Goal: Information Seeking & Learning: Understand process/instructions

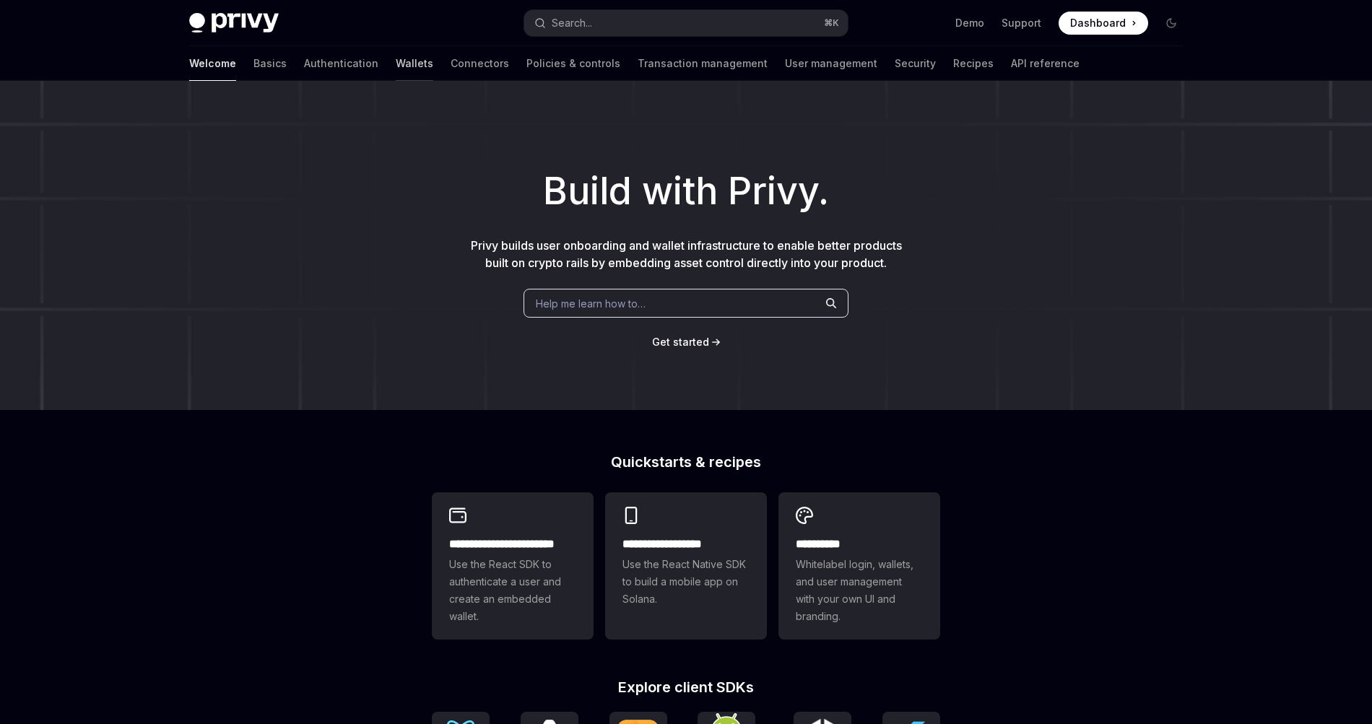
click at [396, 61] on link "Wallets" at bounding box center [415, 63] width 38 height 35
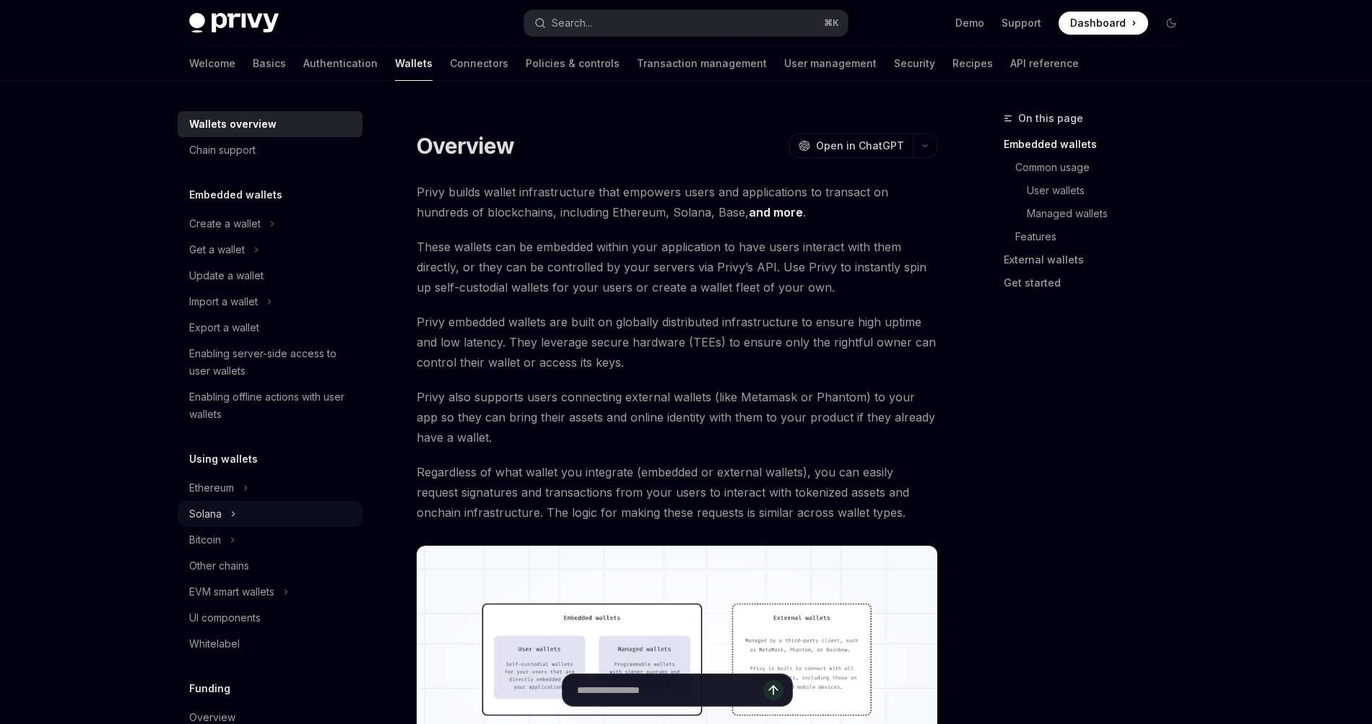
click at [243, 510] on button "Solana" at bounding box center [270, 514] width 185 height 26
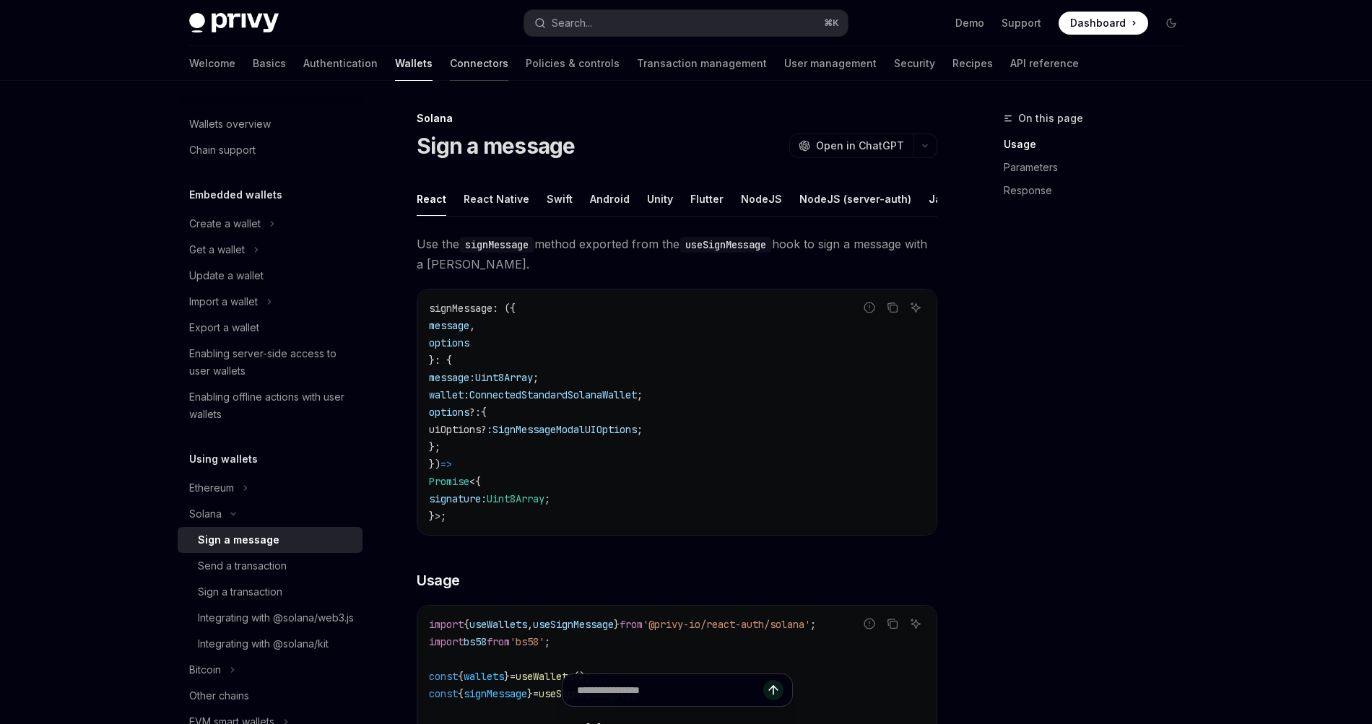
click at [450, 64] on link "Connectors" at bounding box center [479, 63] width 58 height 35
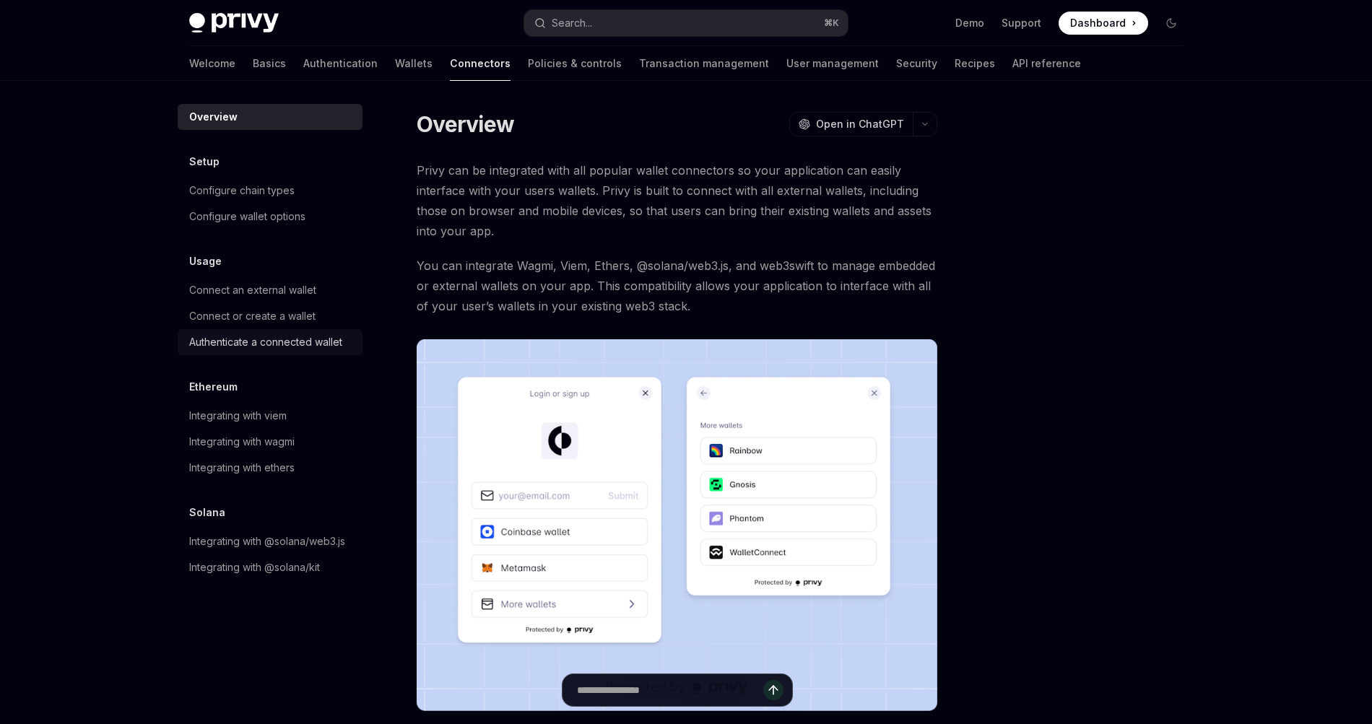
click at [284, 338] on div "Authenticate a connected wallet" at bounding box center [265, 342] width 153 height 17
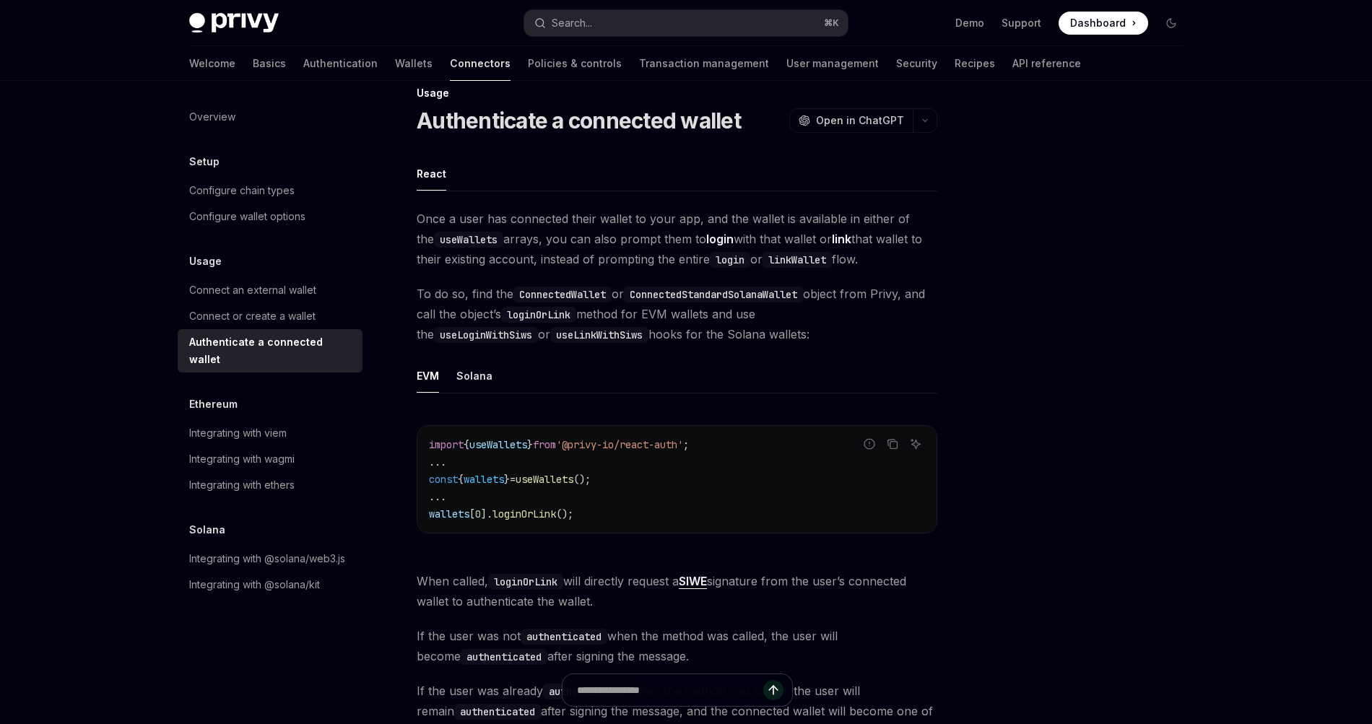
scroll to position [33, 0]
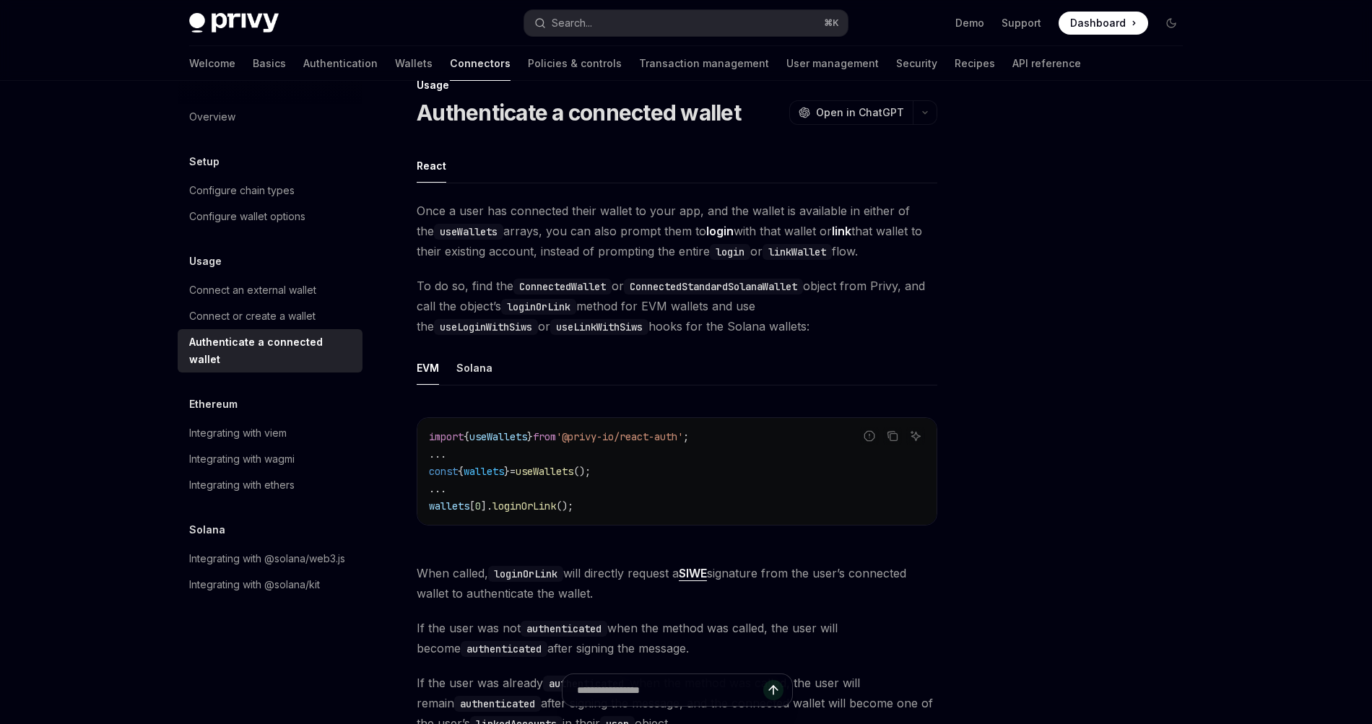
click at [566, 473] on span "useWallets" at bounding box center [545, 471] width 58 height 13
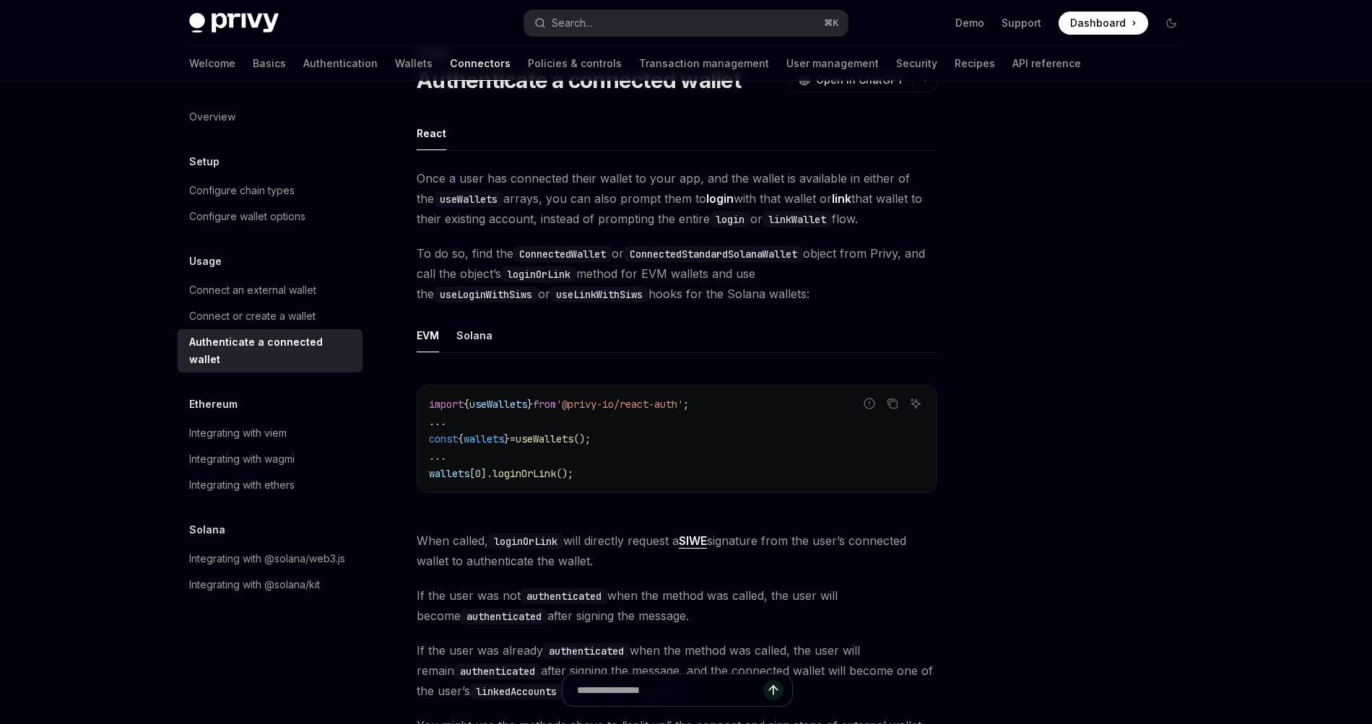
scroll to position [87, 0]
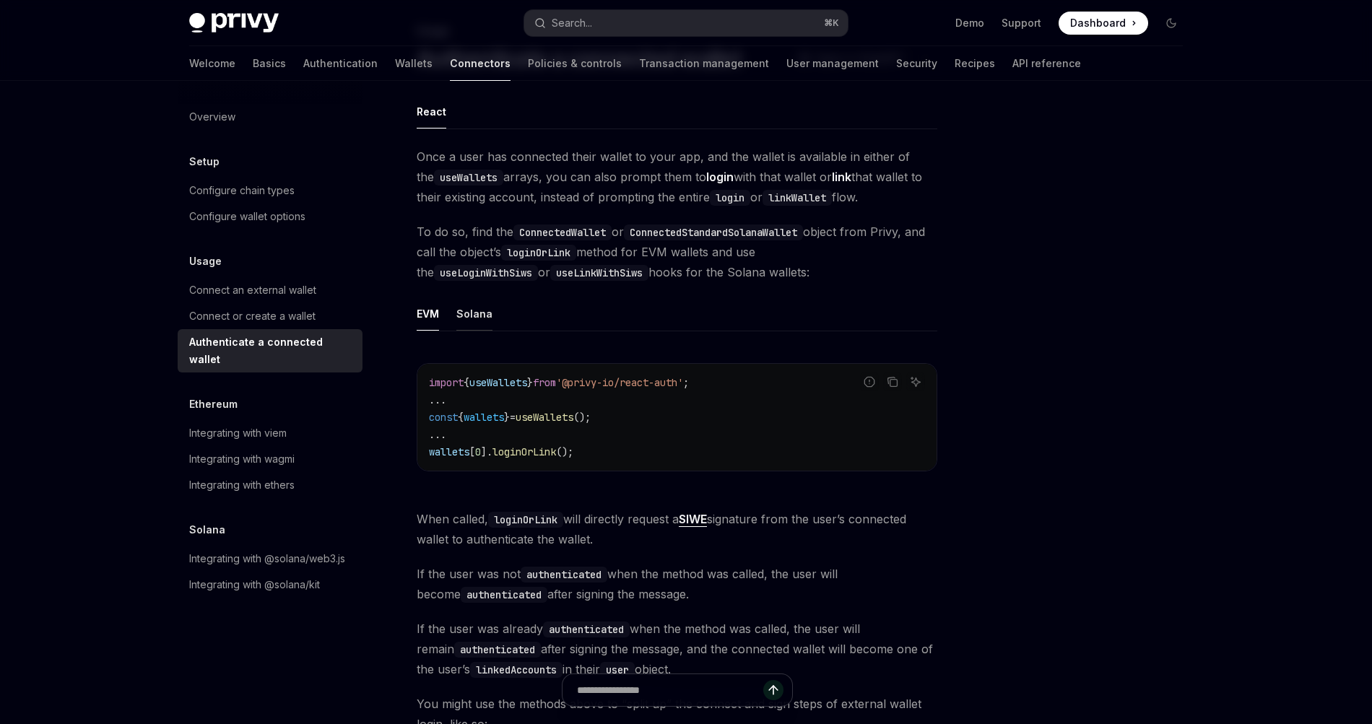
click at [471, 315] on div "Solana" at bounding box center [474, 314] width 36 height 34
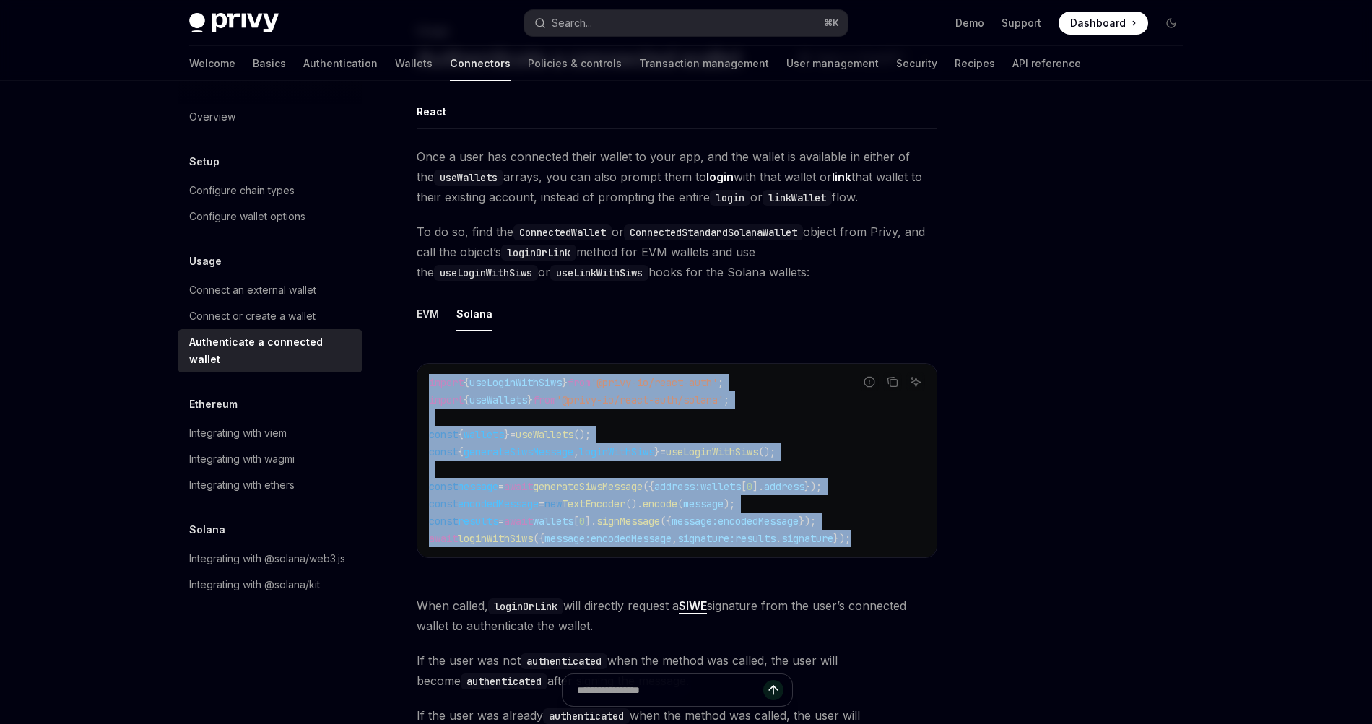
drag, startPoint x: 895, startPoint y: 538, endPoint x: 420, endPoint y: 383, distance: 499.1
click at [420, 383] on div "import { useLoginWithSiws } from '@privy-io/react-auth' ; import { useWallets }…" at bounding box center [676, 461] width 519 height 194
copy code "import { useLoginWithSiws } from '@privy-io/react-auth' ; import { useWallets }…"
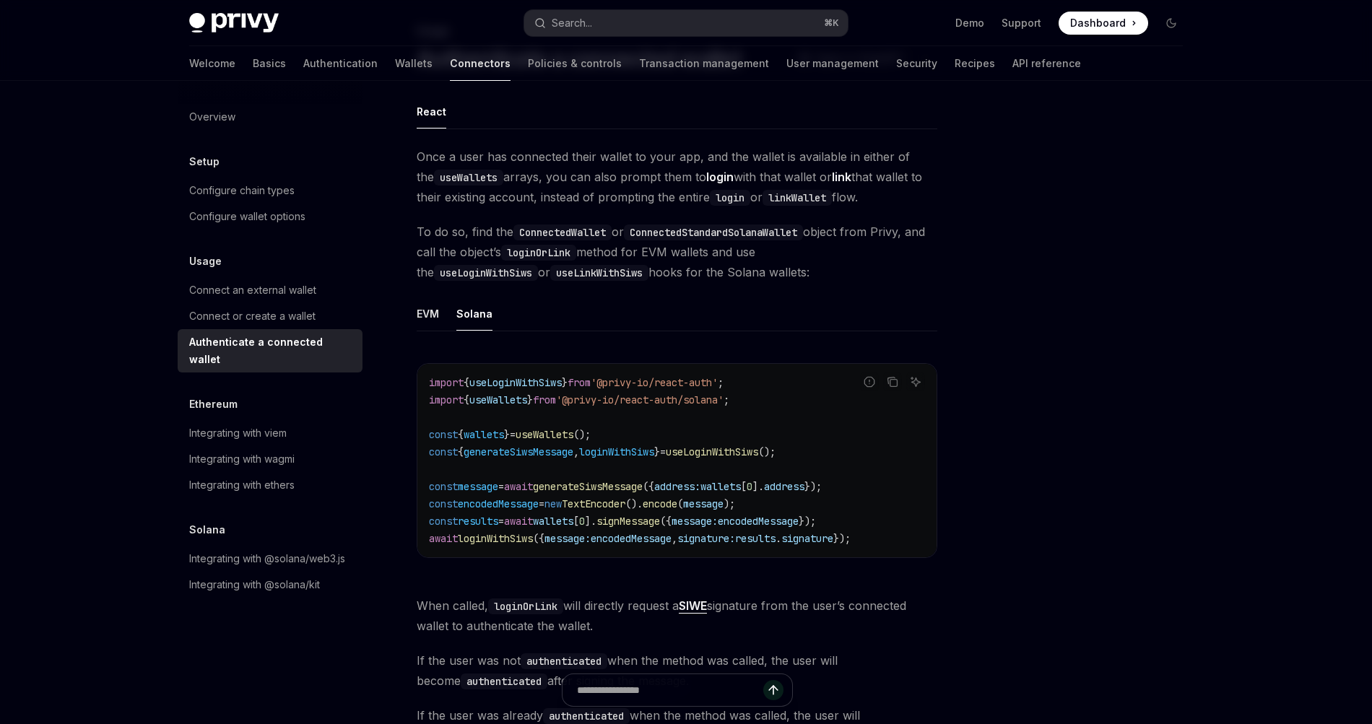
click at [762, 275] on span "To do so, find the ConnectedWallet or ConnectedStandardSolanaWallet object from…" at bounding box center [677, 252] width 521 height 61
type textarea "*"
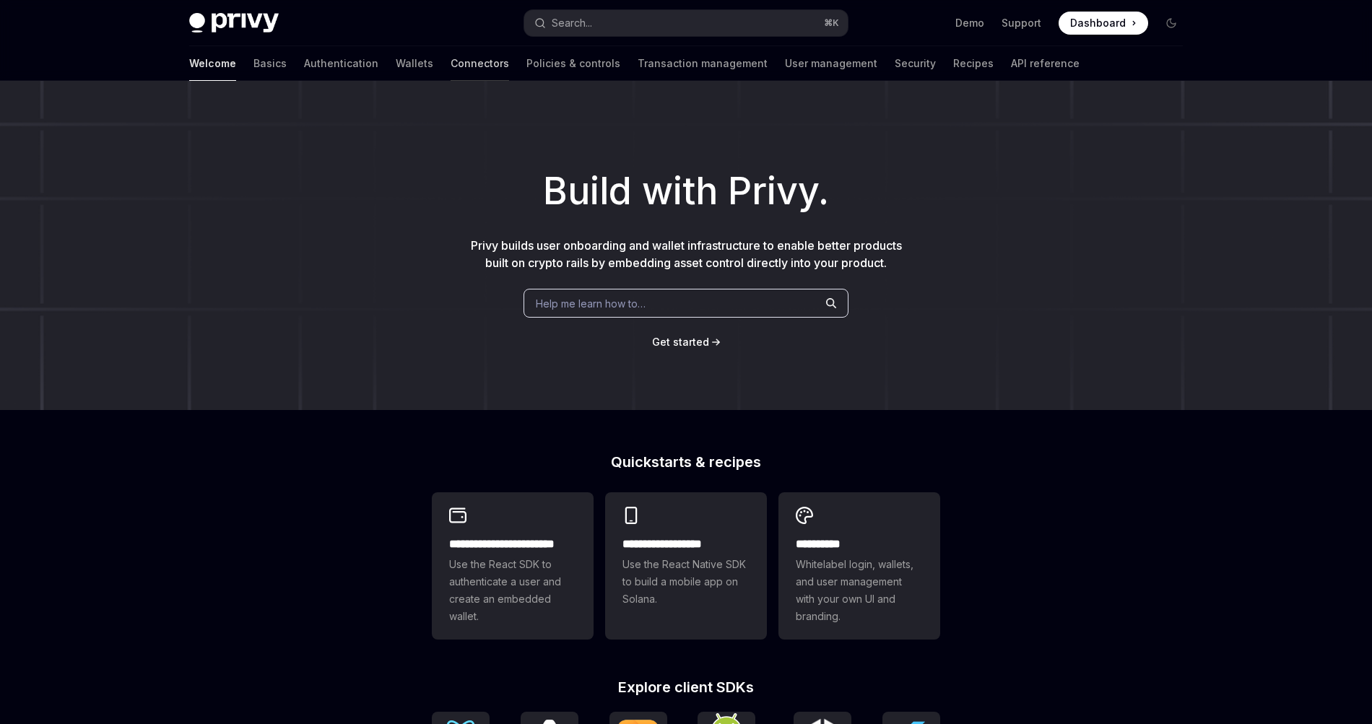
click at [451, 66] on link "Connectors" at bounding box center [480, 63] width 58 height 35
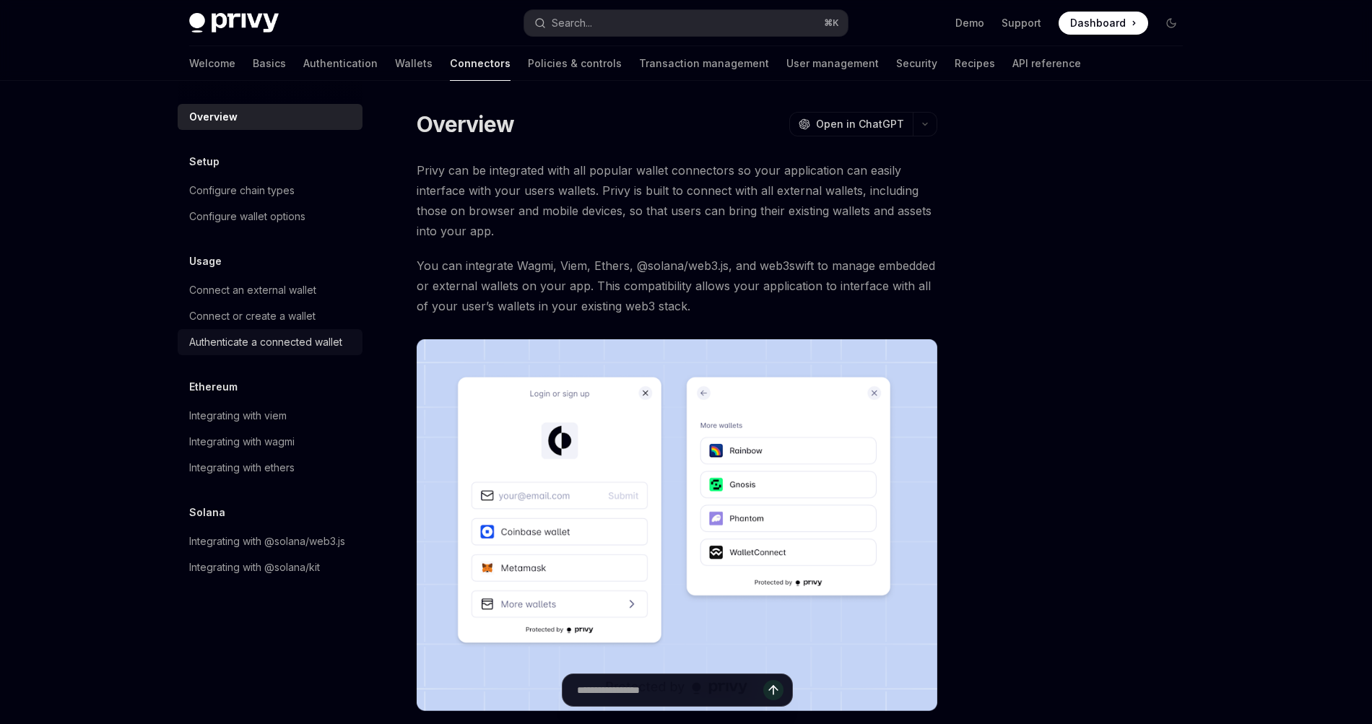
click at [244, 337] on div "Authenticate a connected wallet" at bounding box center [265, 342] width 153 height 17
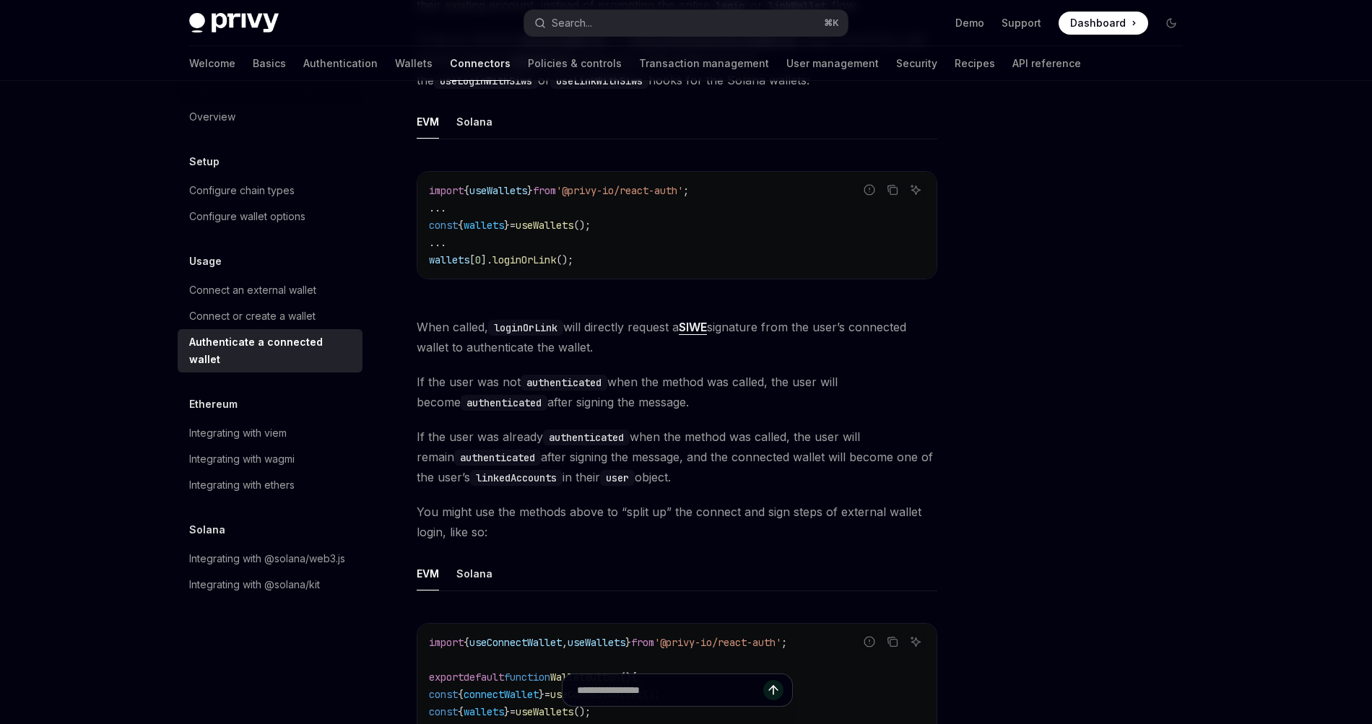
scroll to position [83, 0]
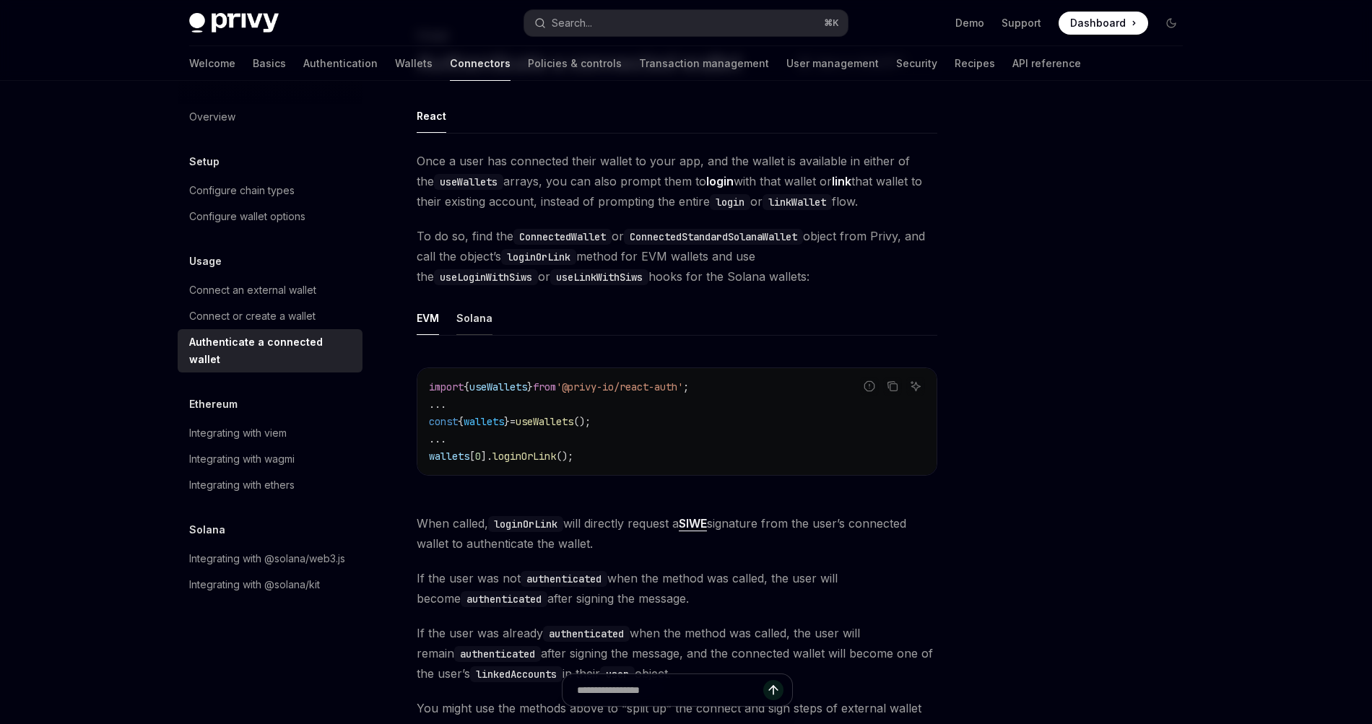
click at [483, 319] on div "Solana" at bounding box center [474, 318] width 36 height 34
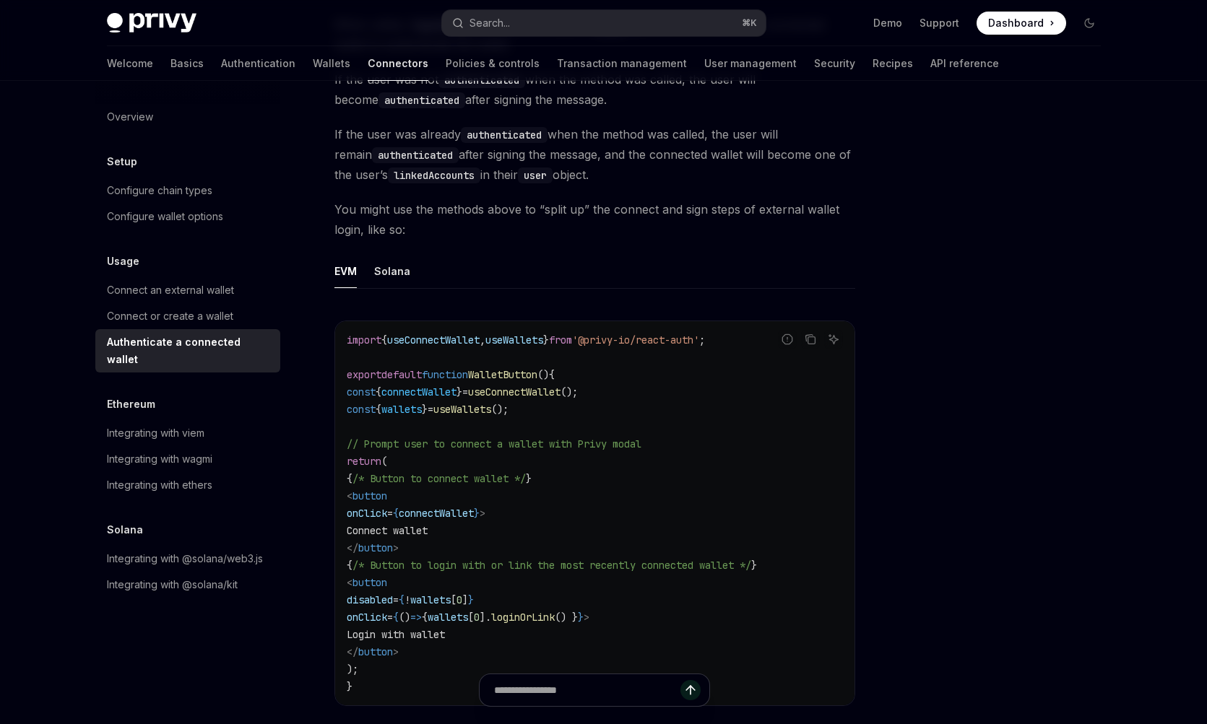
scroll to position [662, 0]
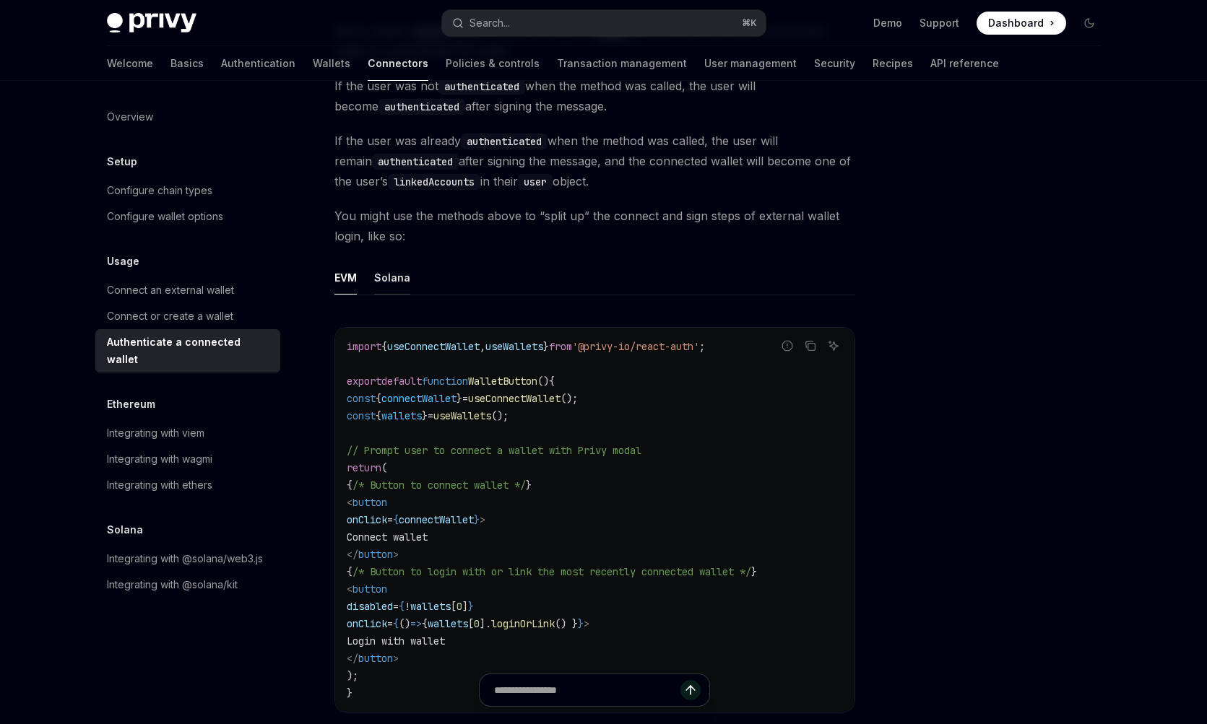
click at [392, 286] on div "Solana" at bounding box center [392, 278] width 36 height 34
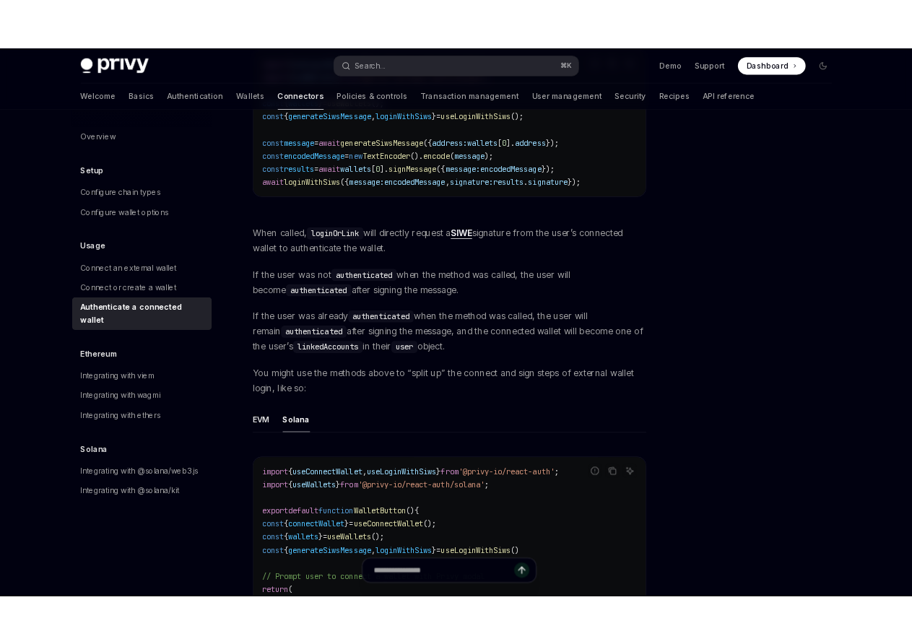
scroll to position [441, 0]
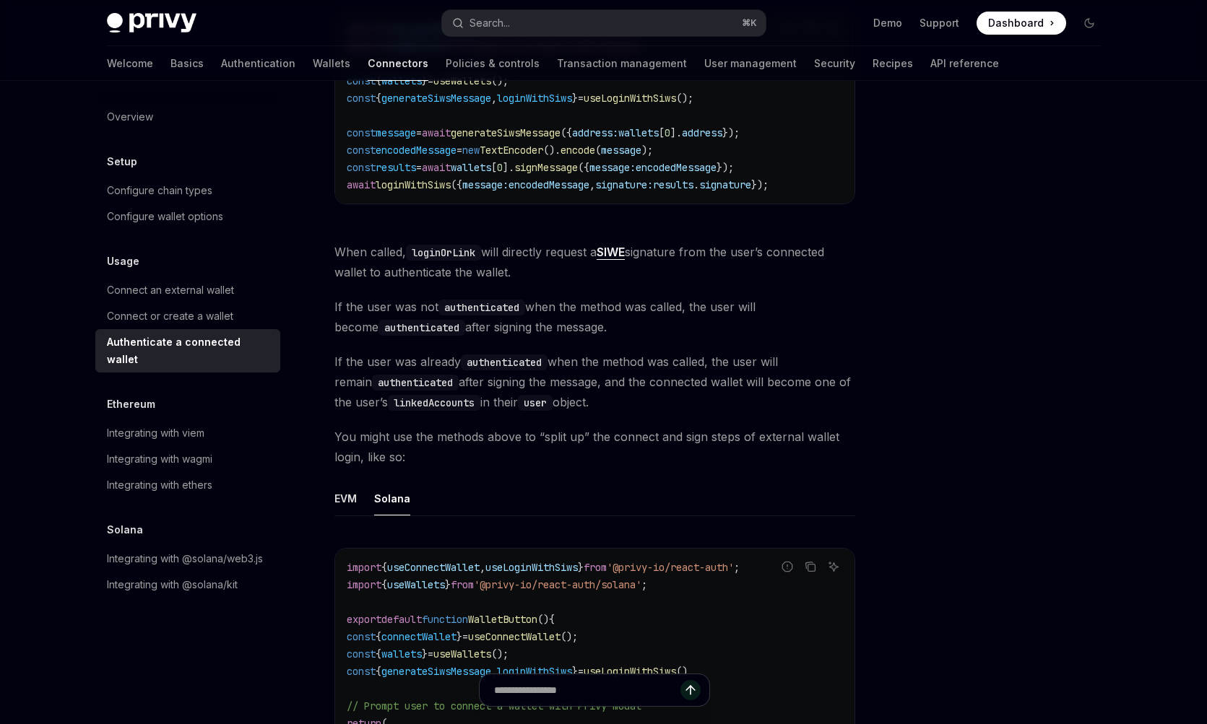
click at [443, 191] on span "loginWithSiws" at bounding box center [412, 184] width 75 height 13
copy span "loginWithSiws"
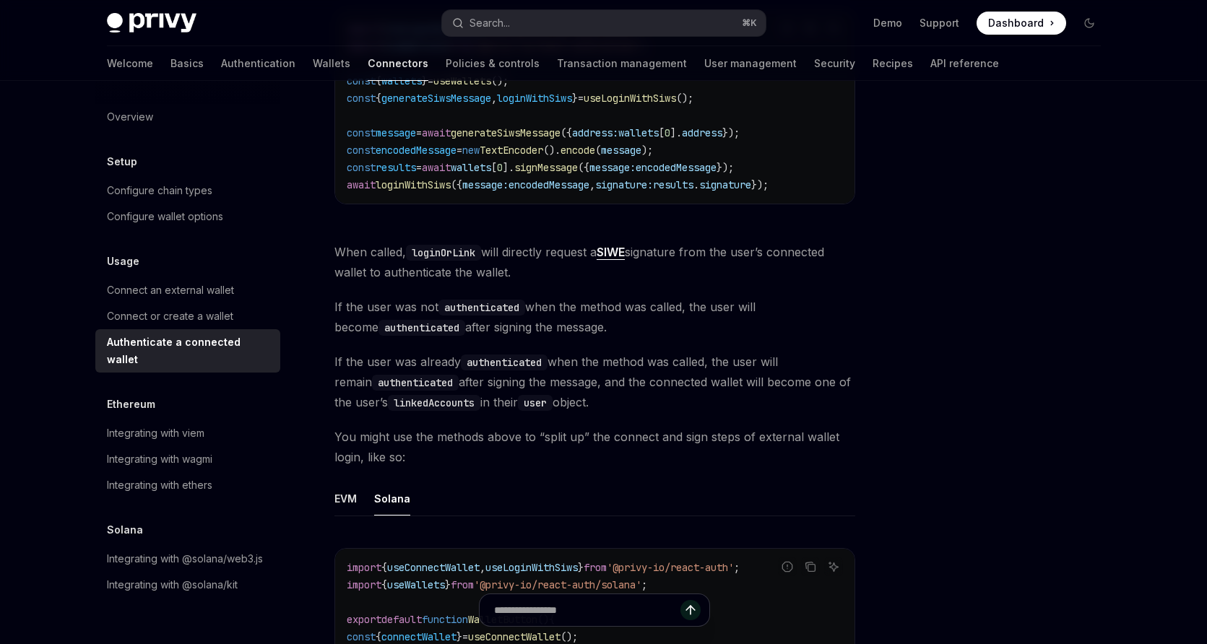
type textarea "*"
